Goal: Task Accomplishment & Management: Understand process/instructions

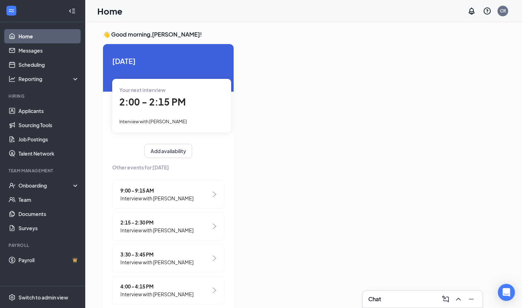
click at [394, 296] on div "Chat" at bounding box center [422, 298] width 109 height 11
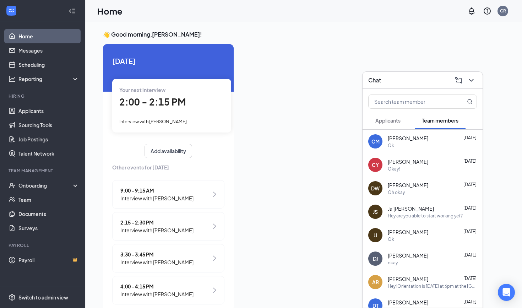
click at [426, 84] on div "Chat" at bounding box center [422, 80] width 109 height 11
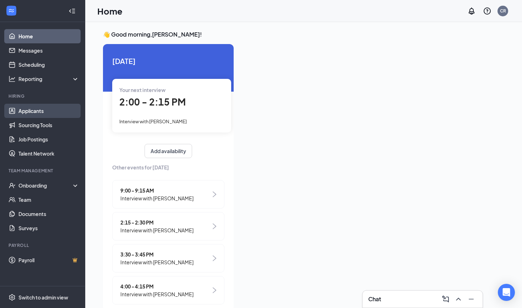
click at [25, 115] on link "Applicants" at bounding box center [48, 111] width 61 height 14
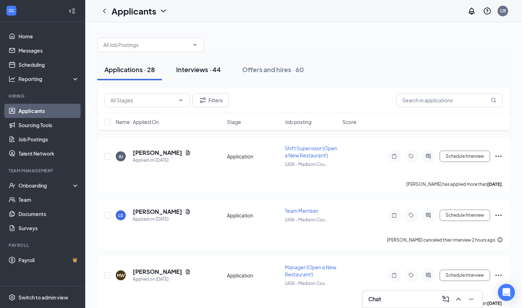
click at [214, 70] on div "Interviews · 44" at bounding box center [198, 69] width 45 height 9
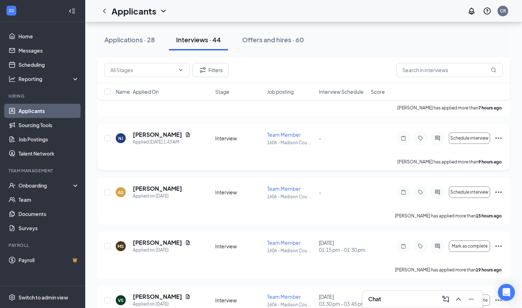
scroll to position [345, 0]
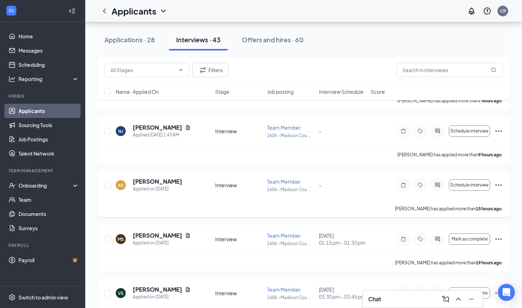
click at [259, 187] on div "Interview" at bounding box center [239, 184] width 48 height 7
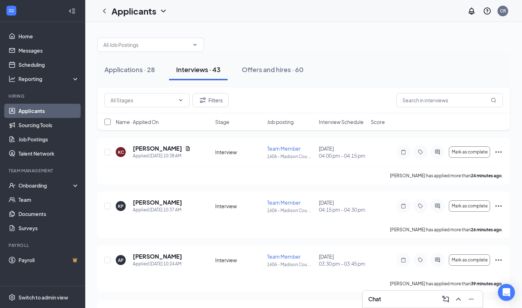
scroll to position [0, 0]
click at [30, 38] on link "Home" at bounding box center [48, 36] width 61 height 14
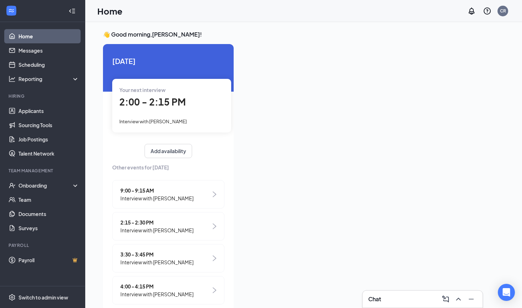
click at [34, 40] on link "Home" at bounding box center [48, 36] width 61 height 14
click at [33, 113] on link "Applicants" at bounding box center [48, 111] width 61 height 14
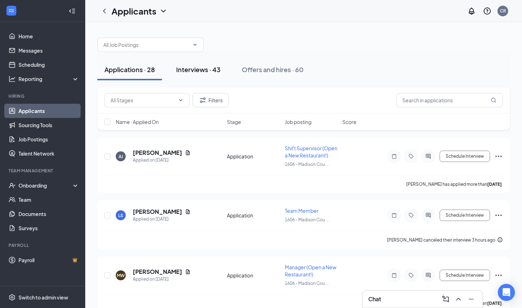
click at [210, 72] on div "Interviews · 43" at bounding box center [198, 69] width 44 height 9
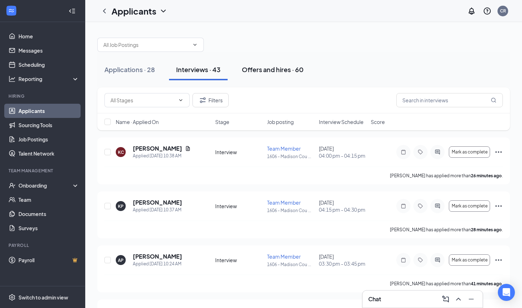
click at [273, 68] on div "Offers and hires · 60" at bounding box center [273, 69] width 62 height 9
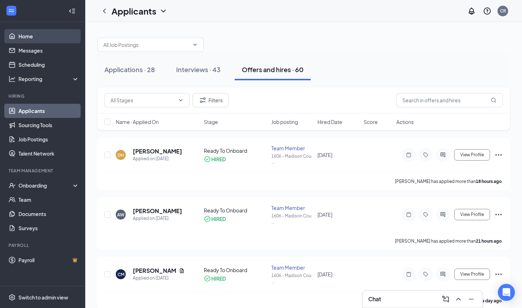
click at [20, 38] on link "Home" at bounding box center [48, 36] width 61 height 14
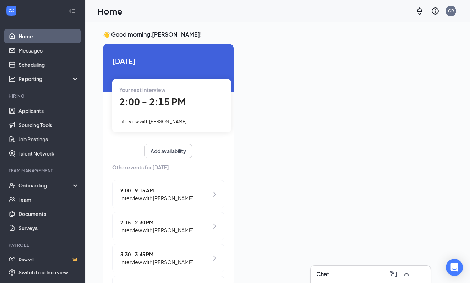
click at [350, 274] on div "Chat" at bounding box center [370, 273] width 109 height 11
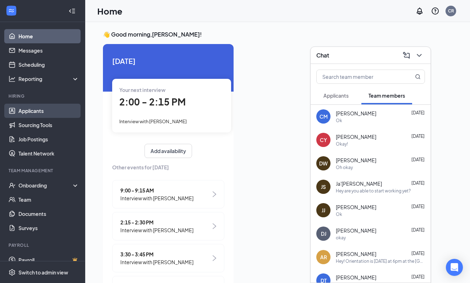
click at [27, 109] on link "Applicants" at bounding box center [48, 111] width 61 height 14
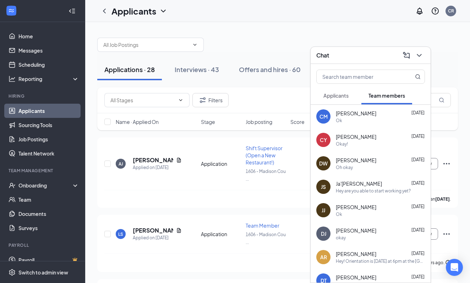
click at [348, 54] on div "Chat" at bounding box center [370, 55] width 109 height 11
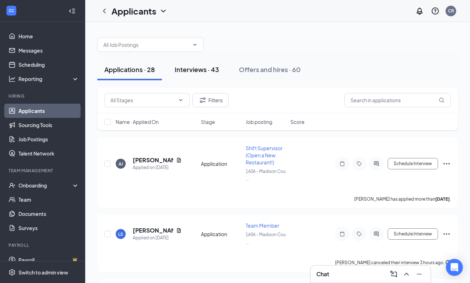
click at [200, 68] on div "Interviews · 43" at bounding box center [197, 69] width 44 height 9
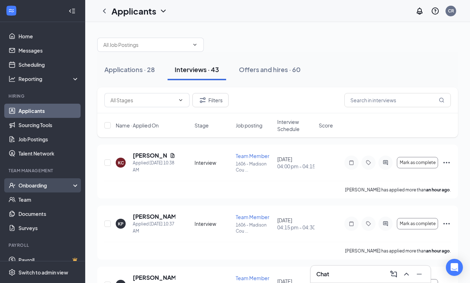
click at [26, 187] on div "Onboarding" at bounding box center [45, 185] width 55 height 7
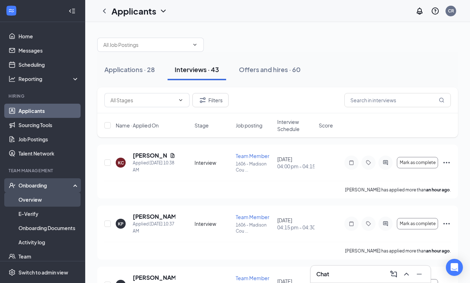
click at [27, 200] on link "Overview" at bounding box center [48, 199] width 61 height 14
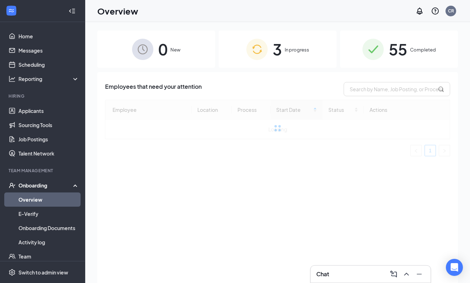
click at [301, 48] on span "In progress" at bounding box center [297, 49] width 24 height 7
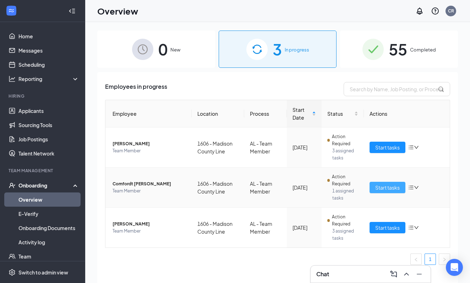
click at [382, 187] on span "Start tasks" at bounding box center [387, 187] width 24 height 8
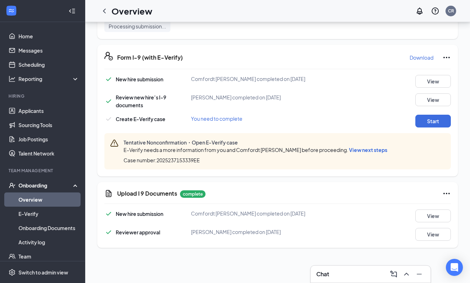
scroll to position [660, 0]
click at [429, 119] on button "Start" at bounding box center [432, 121] width 35 height 13
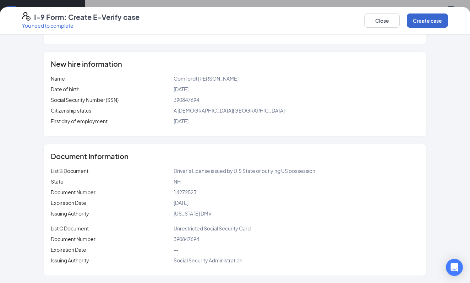
click at [421, 25] on button "Create case" at bounding box center [427, 20] width 41 height 14
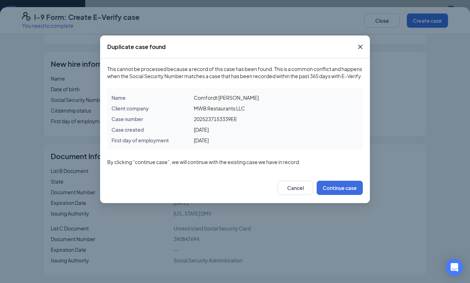
click at [360, 48] on icon "Cross" at bounding box center [360, 47] width 9 height 9
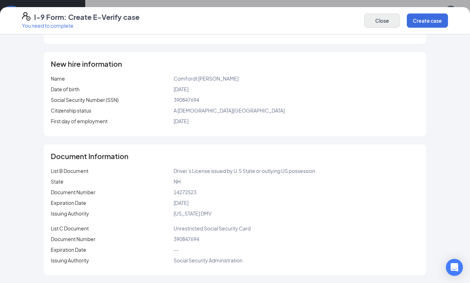
click at [386, 21] on button "Close" at bounding box center [381, 20] width 35 height 14
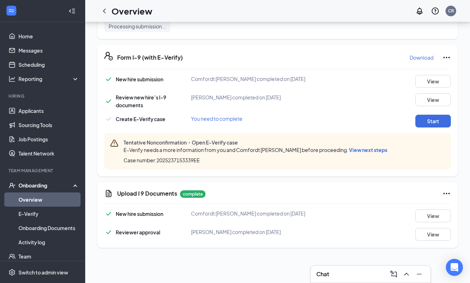
click at [349, 149] on span "View next steps" at bounding box center [368, 150] width 38 height 6
